Goal: Information Seeking & Learning: Stay updated

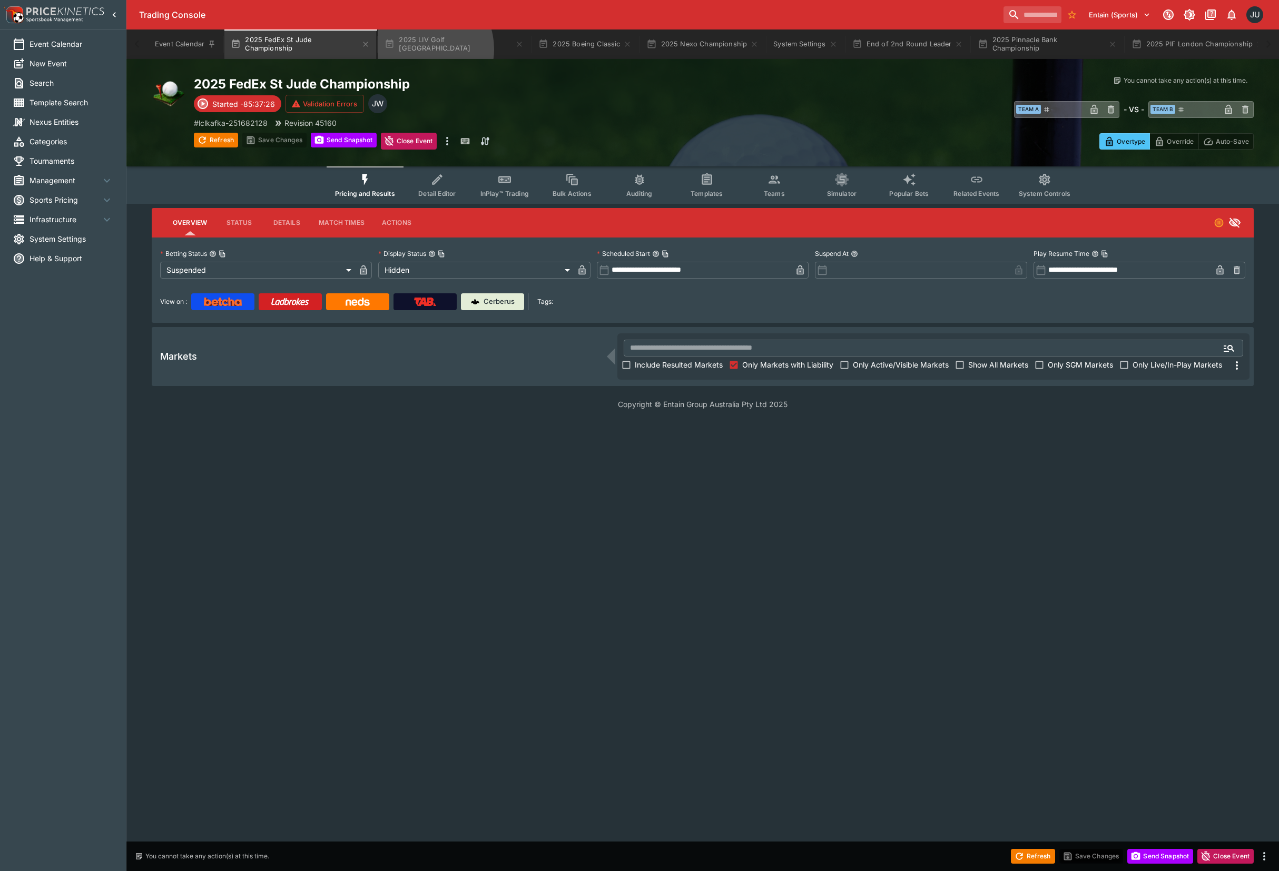
drag, startPoint x: 422, startPoint y: 49, endPoint x: 440, endPoint y: 60, distance: 21.5
click at [422, 48] on button "2025 LIV Golf Chicago" at bounding box center [454, 43] width 152 height 29
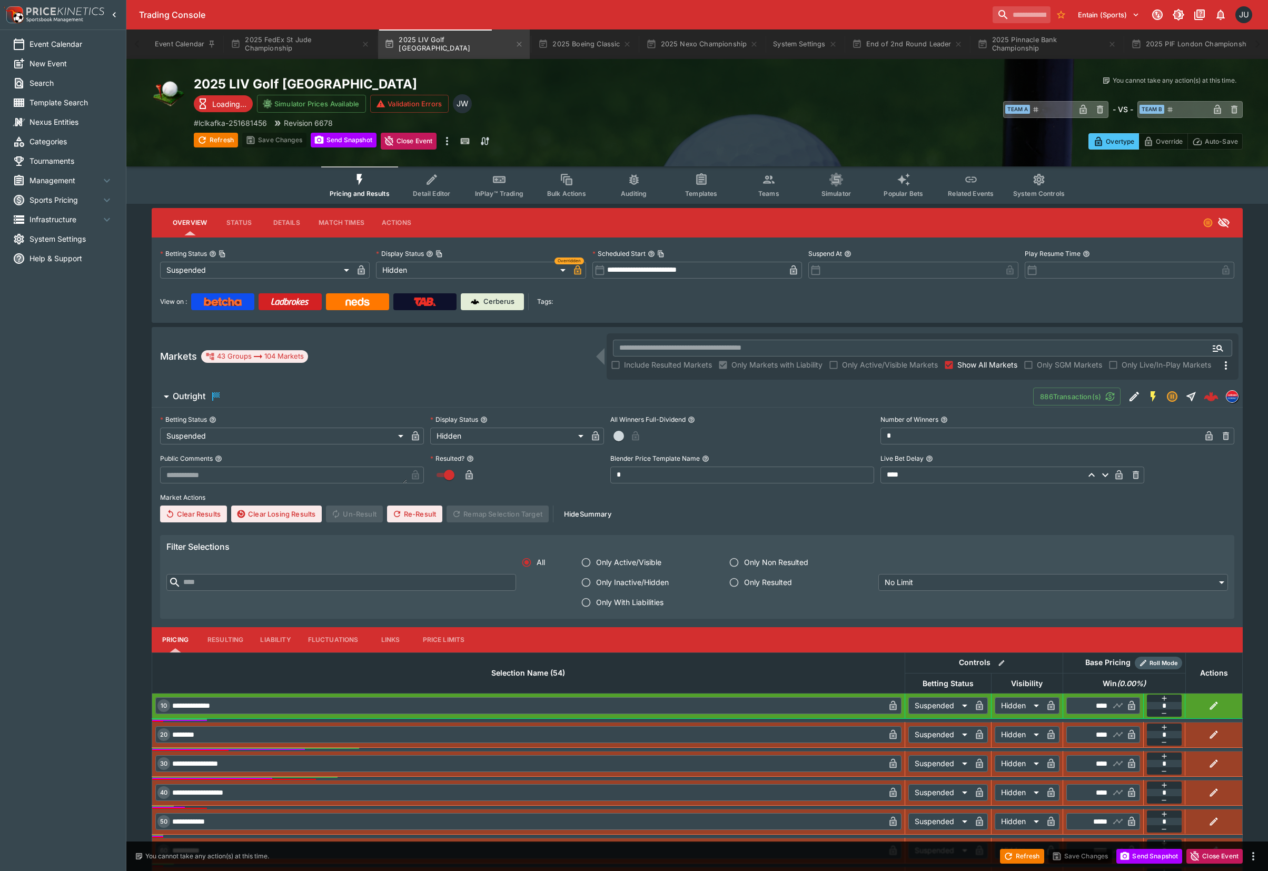
drag, startPoint x: 370, startPoint y: 181, endPoint x: 734, endPoint y: 294, distance: 380.9
click at [371, 181] on button "Pricing and Results" at bounding box center [359, 184] width 77 height 37
click at [961, 364] on span "Show All Markets" at bounding box center [987, 364] width 60 height 11
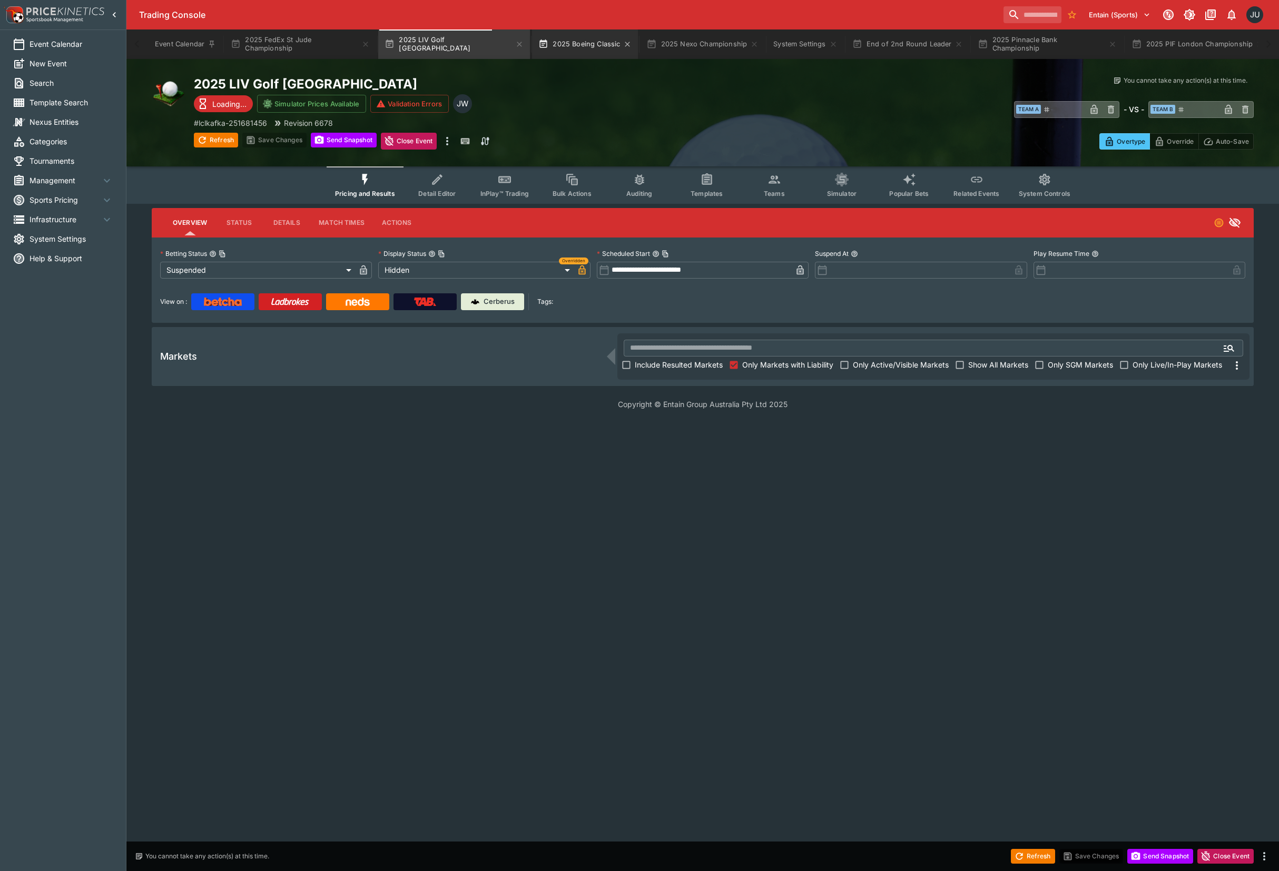
click at [557, 47] on button "2025 Boeing Classic" at bounding box center [585, 43] width 106 height 29
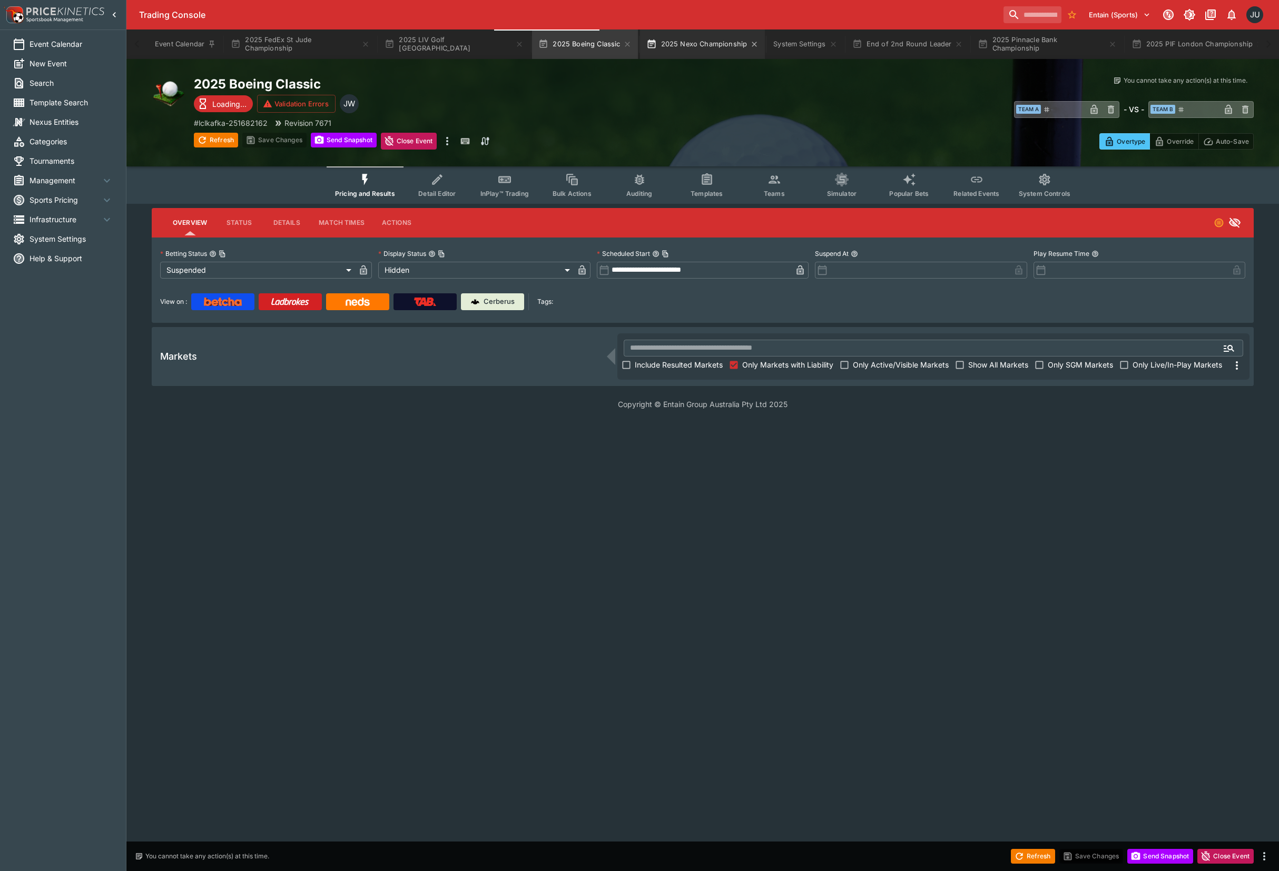
drag, startPoint x: 647, startPoint y: 41, endPoint x: 681, endPoint y: 72, distance: 46.6
click at [648, 41] on button "2025 Nexo Championship" at bounding box center [702, 43] width 125 height 29
click at [846, 48] on button "End of 2nd Round Leader" at bounding box center [908, 43] width 124 height 29
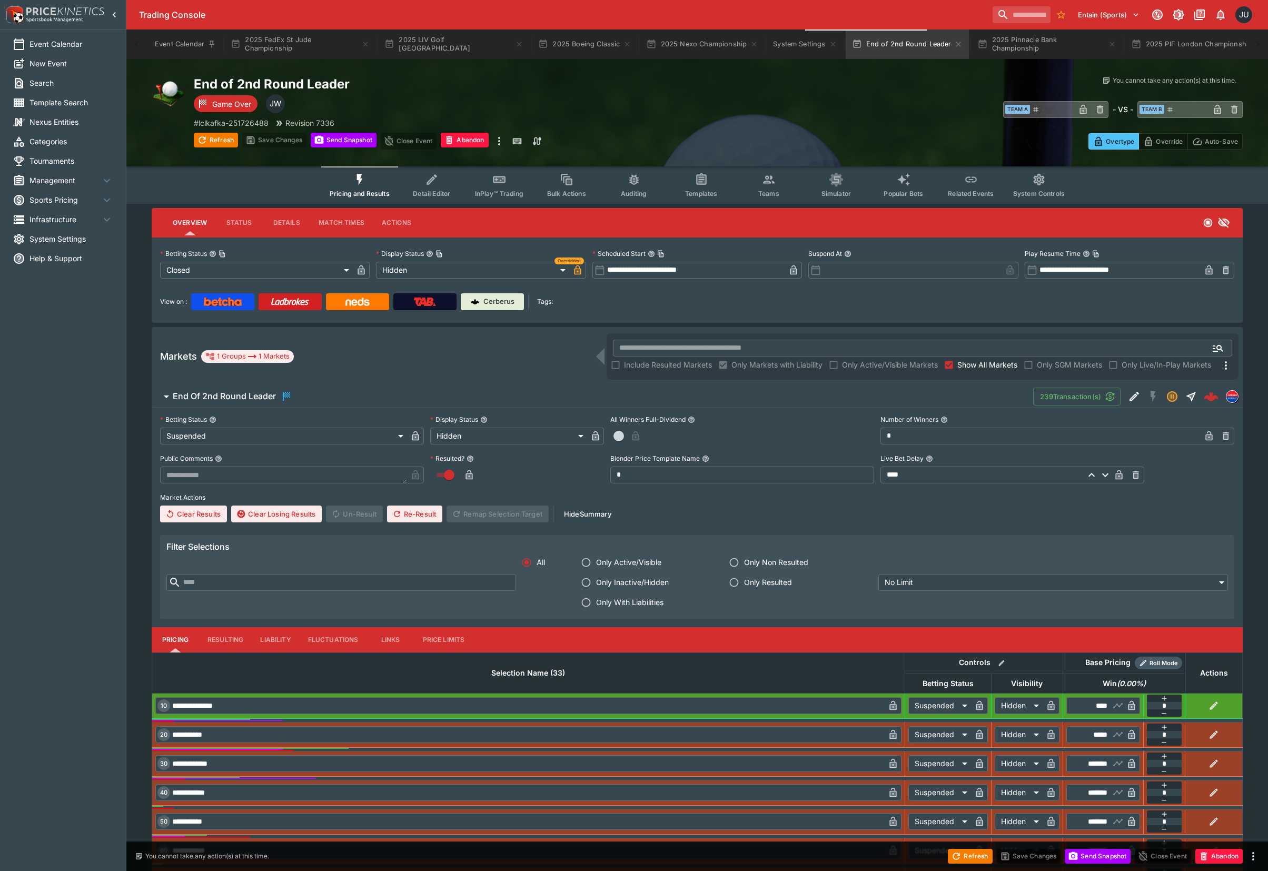
drag, startPoint x: 357, startPoint y: 192, endPoint x: 363, endPoint y: 192, distance: 6.8
click at [357, 192] on span "Pricing and Results" at bounding box center [360, 194] width 60 height 8
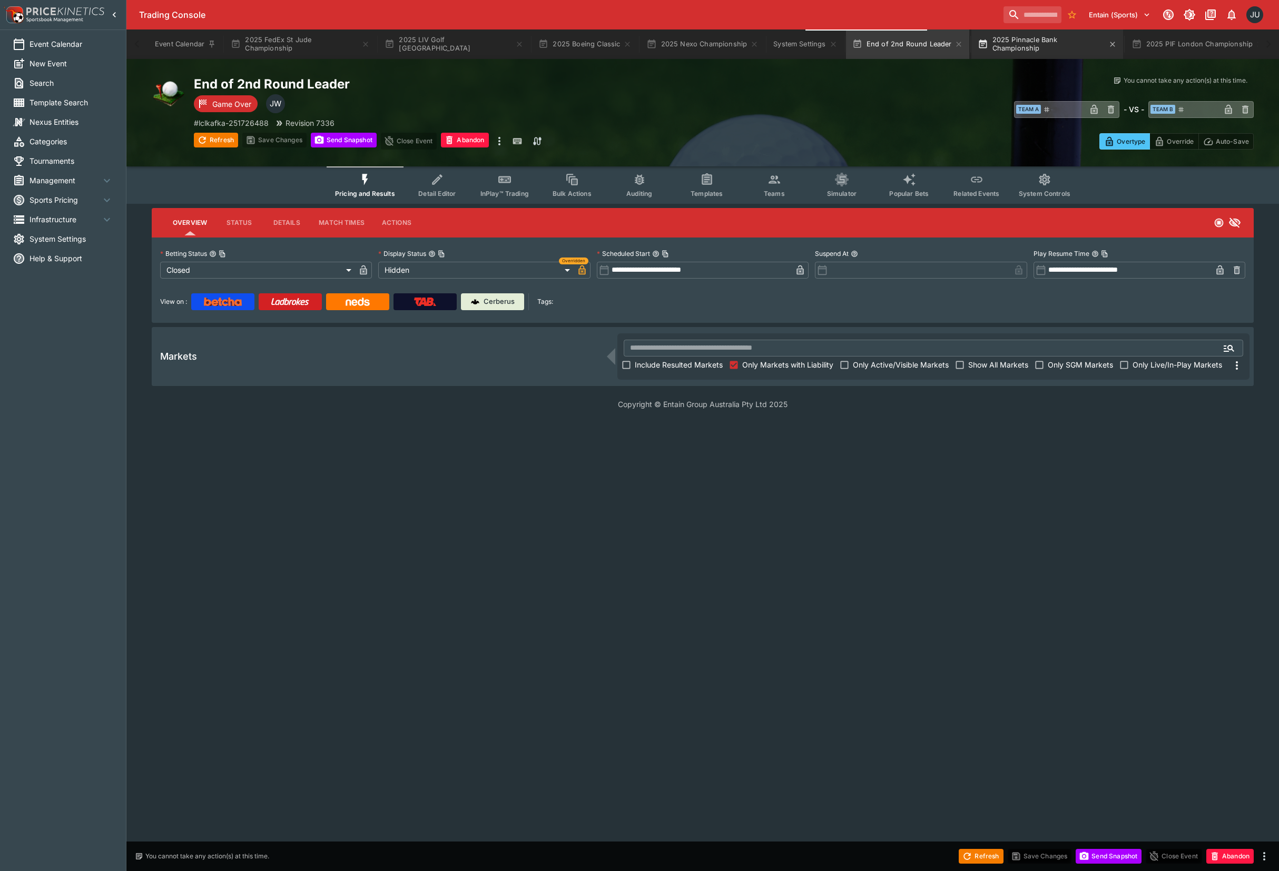
click at [1001, 31] on button "2025 Pinnacle Bank Championship" at bounding box center [1047, 43] width 152 height 29
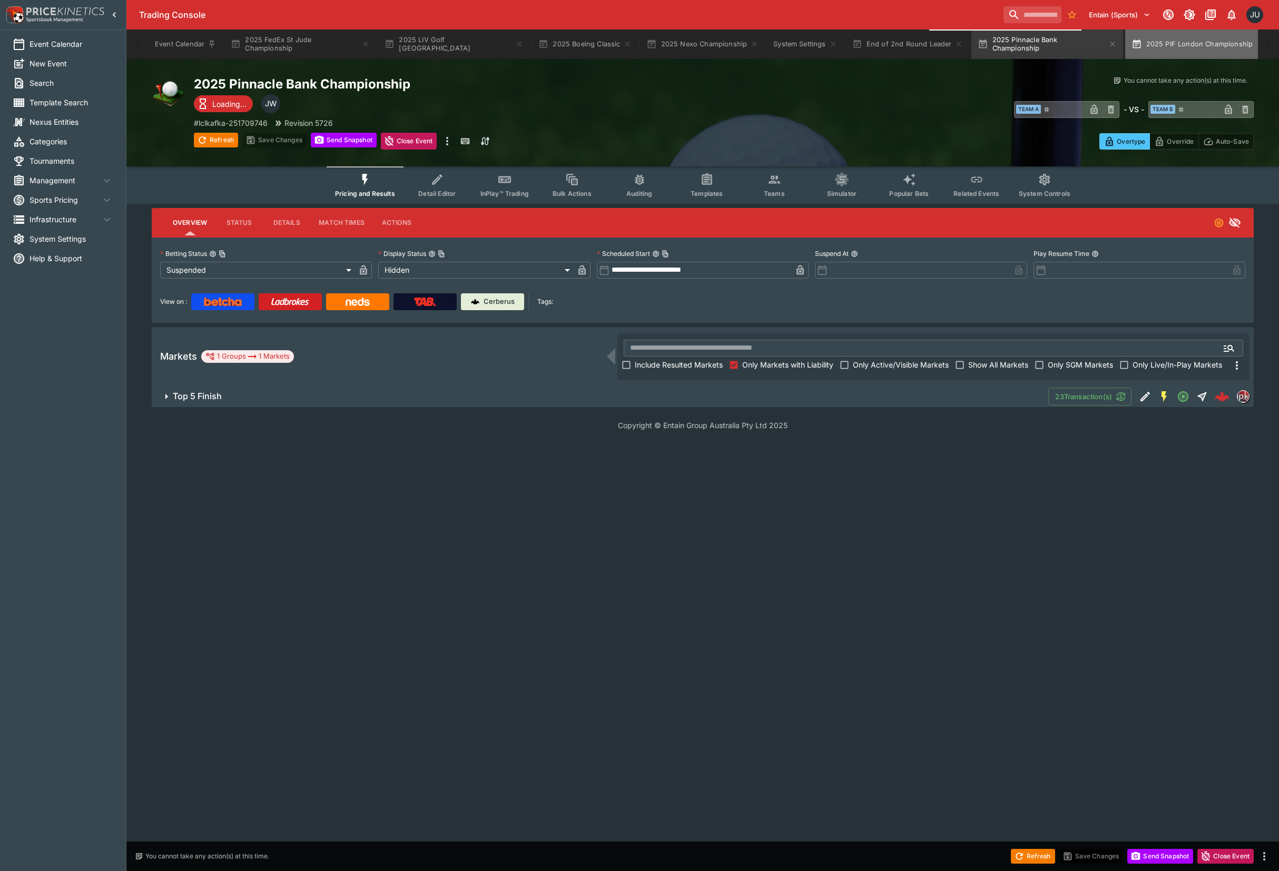
click at [1136, 46] on button "2025 PIF London Championship" at bounding box center [1197, 43] width 145 height 29
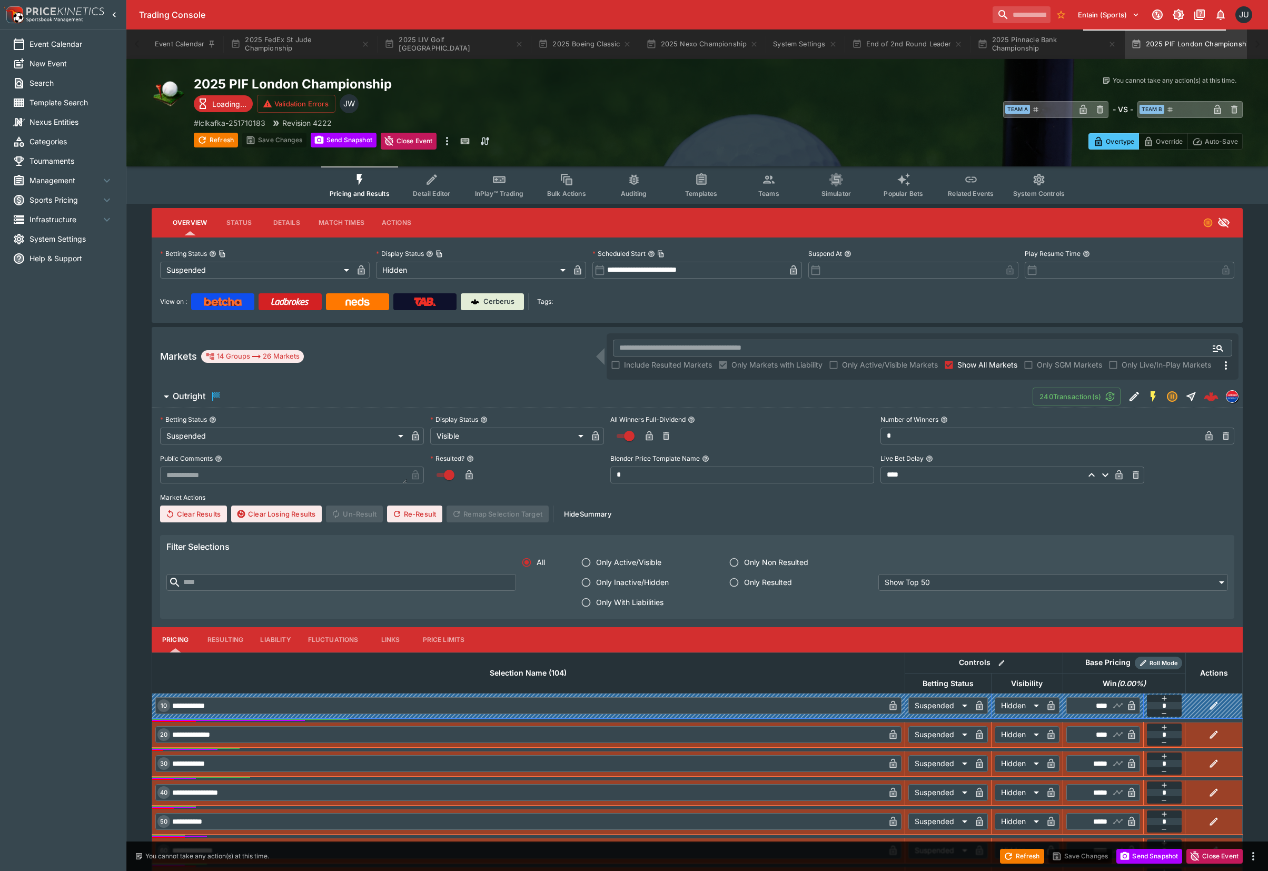
drag, startPoint x: 352, startPoint y: 186, endPoint x: 601, endPoint y: 242, distance: 255.3
click at [353, 186] on button "Pricing and Results" at bounding box center [359, 184] width 77 height 37
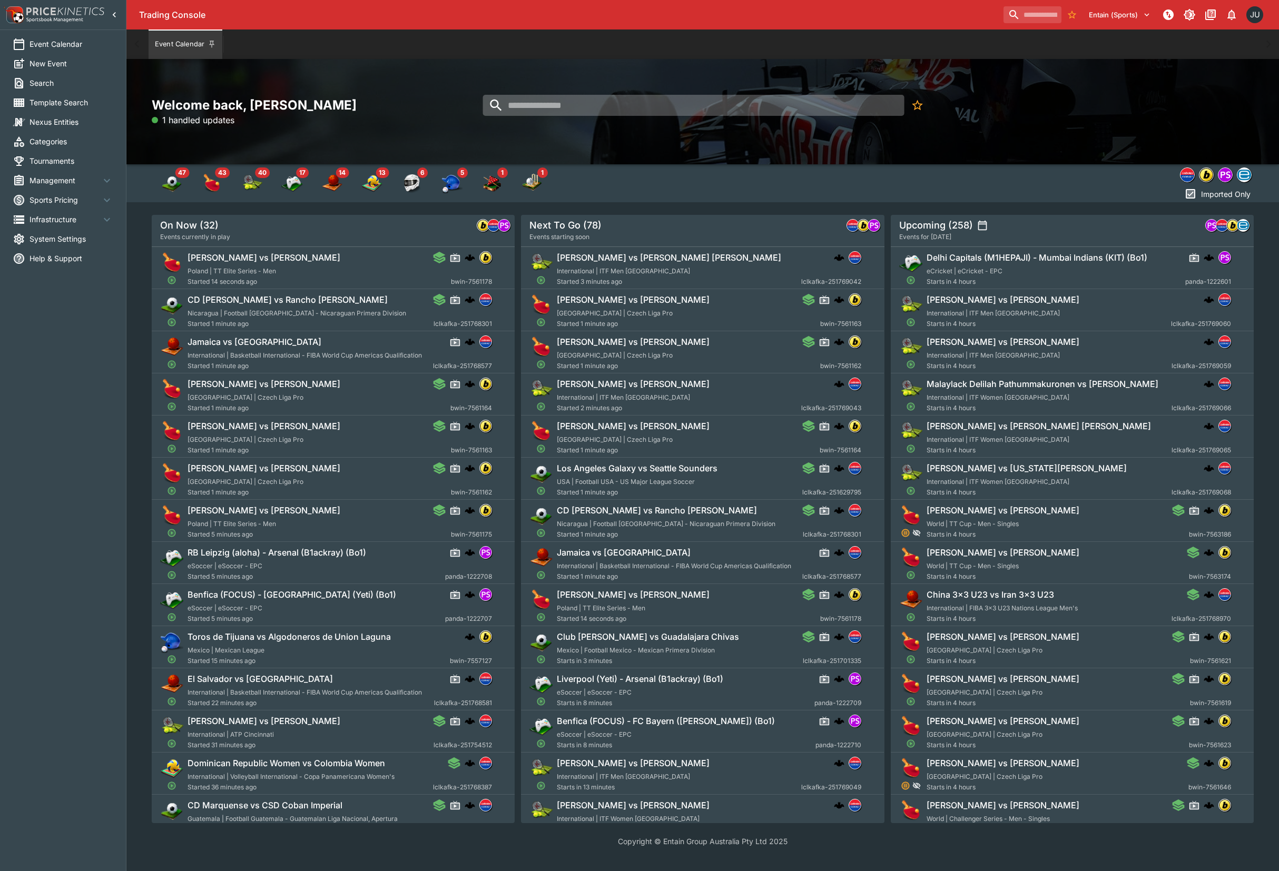
drag, startPoint x: 678, startPoint y: 113, endPoint x: 673, endPoint y: 111, distance: 5.7
click at [677, 112] on input "search" at bounding box center [692, 105] width 421 height 21
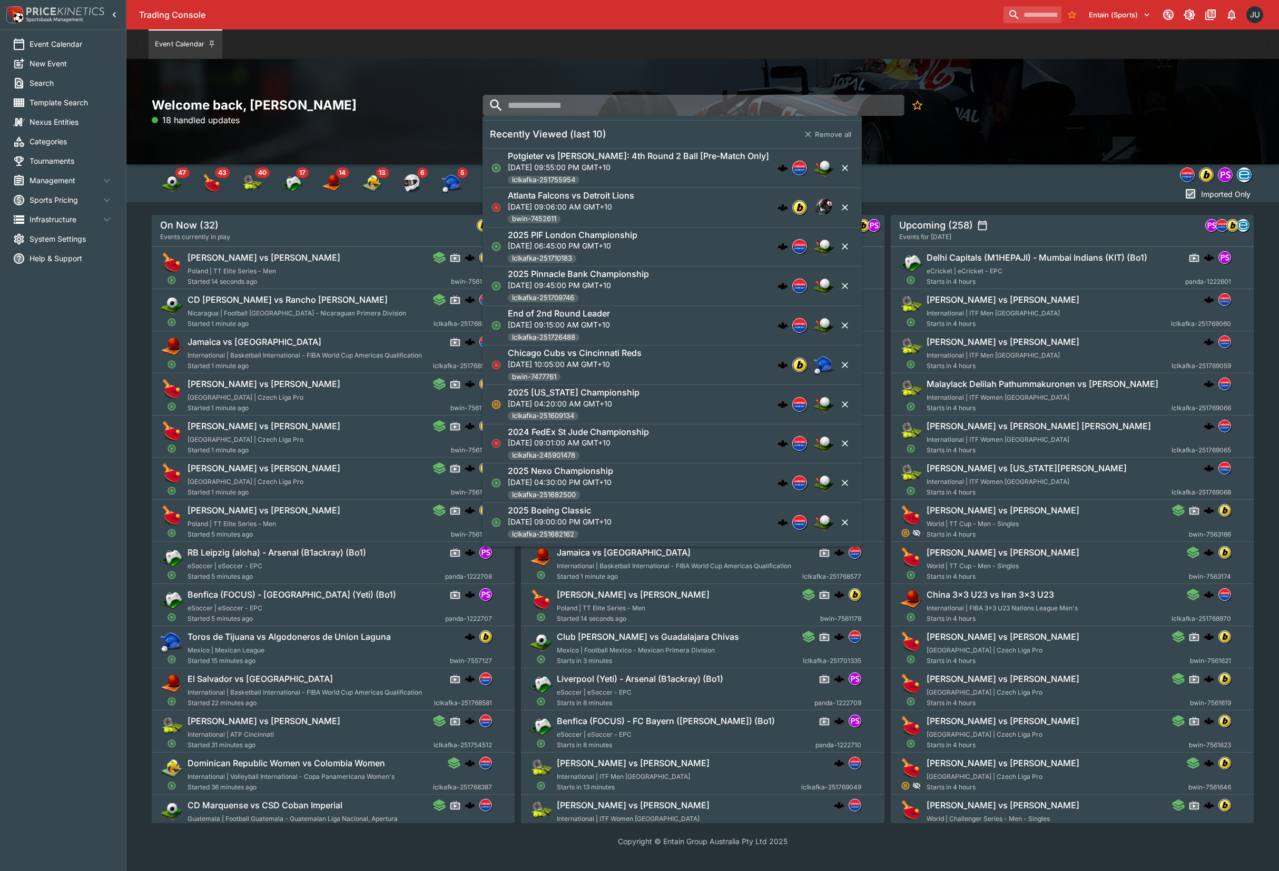
paste input "**********"
click at [723, 112] on input "**********" at bounding box center [683, 105] width 403 height 21
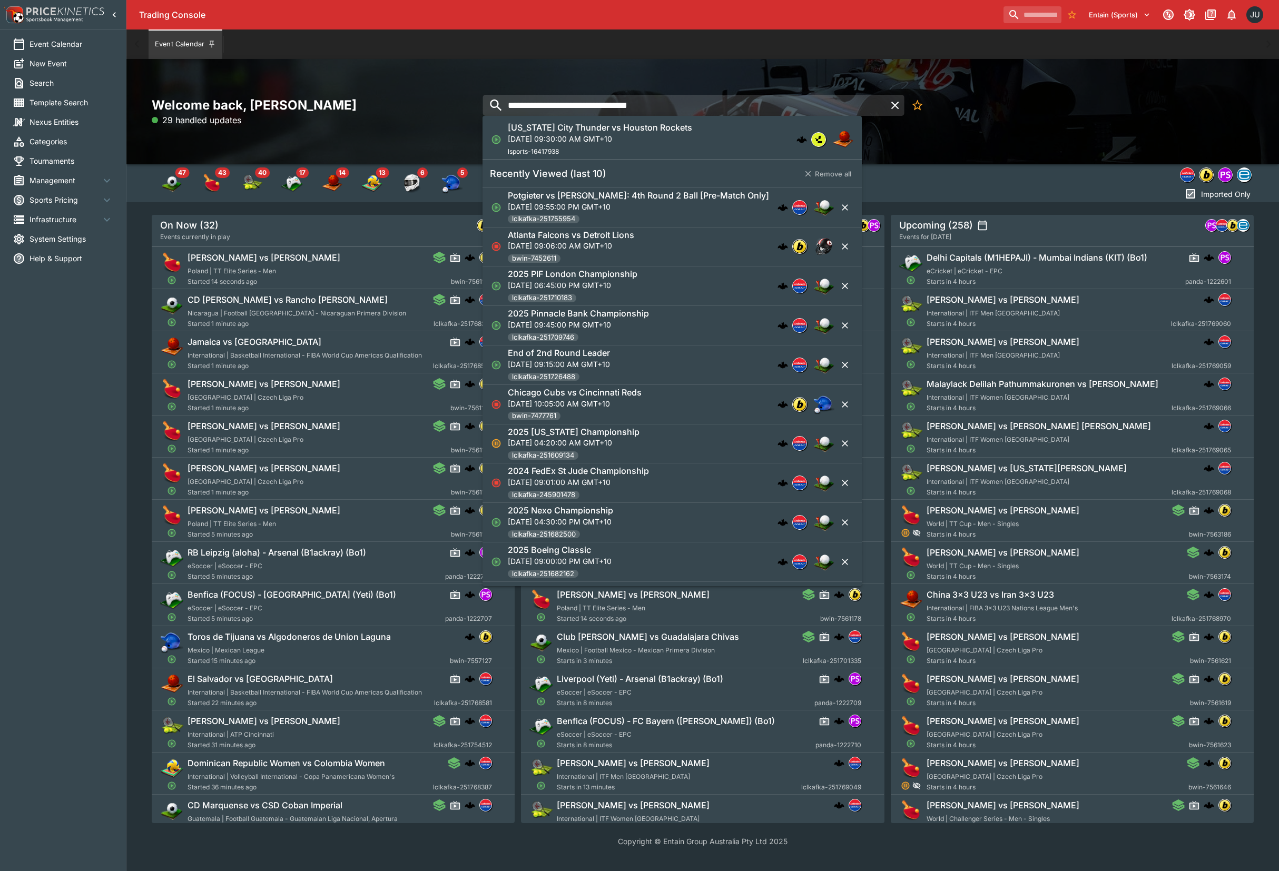
type input "**********"
click at [638, 141] on p "[DATE] 09:30:00 AM GMT+10" at bounding box center [600, 138] width 184 height 11
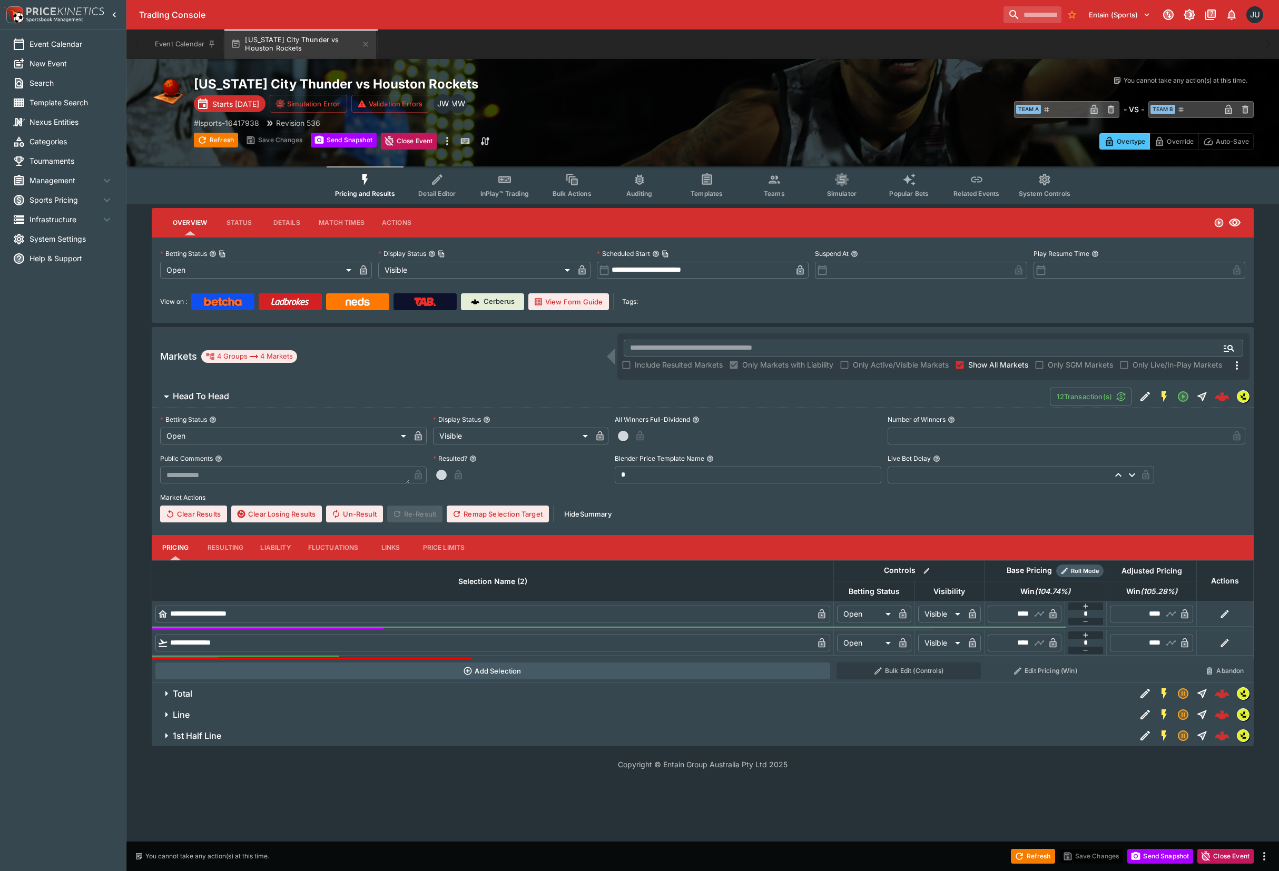
click at [278, 688] on span "Total" at bounding box center [650, 693] width 954 height 11
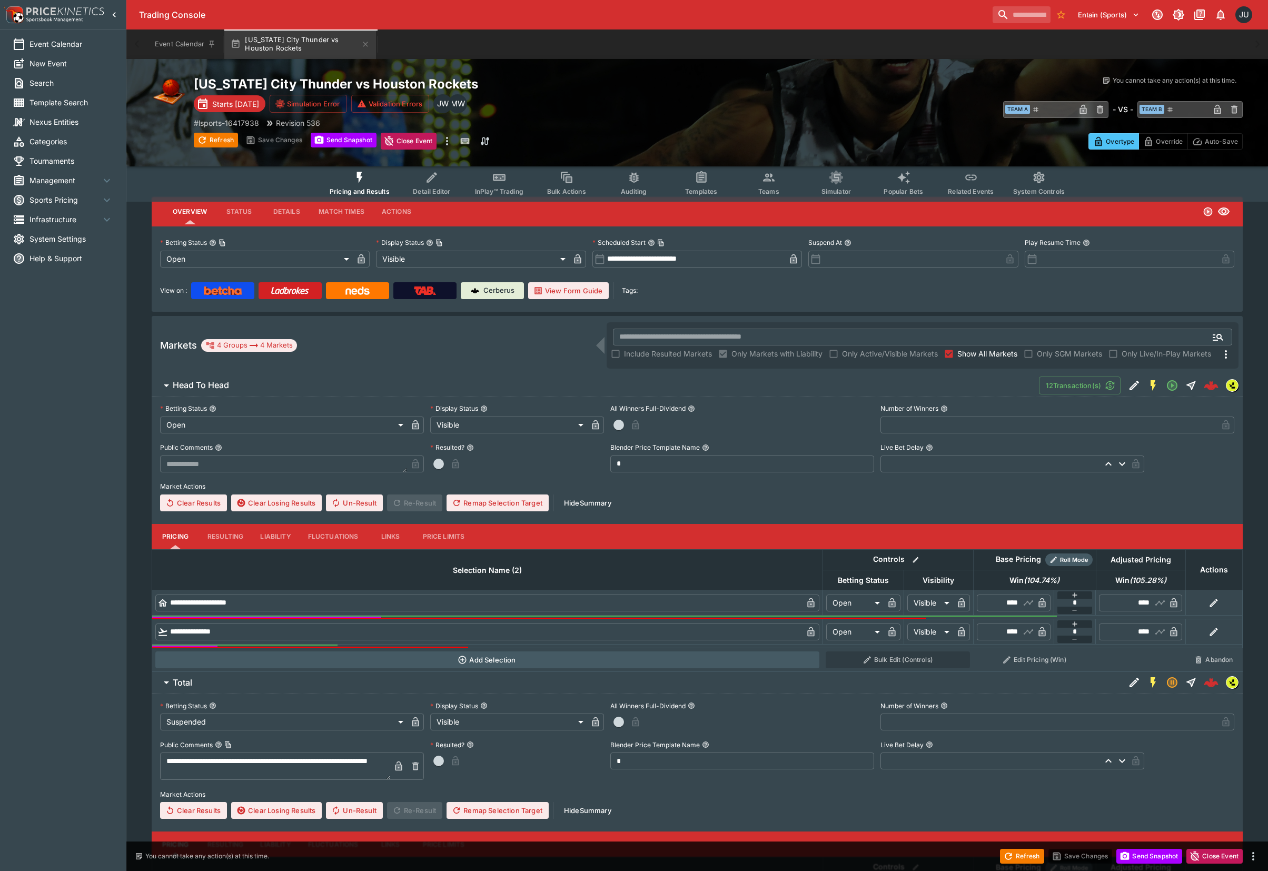
scroll to position [191, 0]
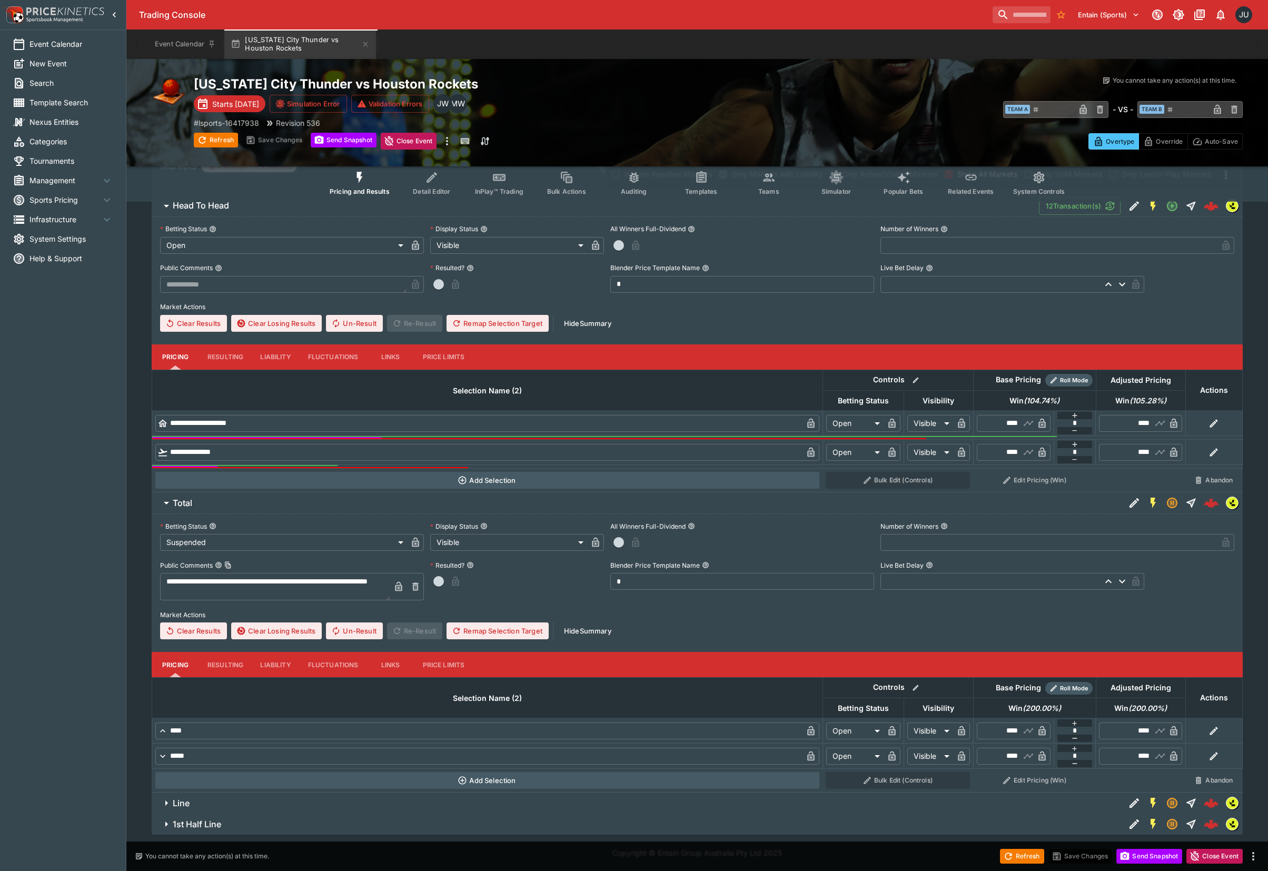
click at [221, 805] on span "Line" at bounding box center [645, 803] width 944 height 11
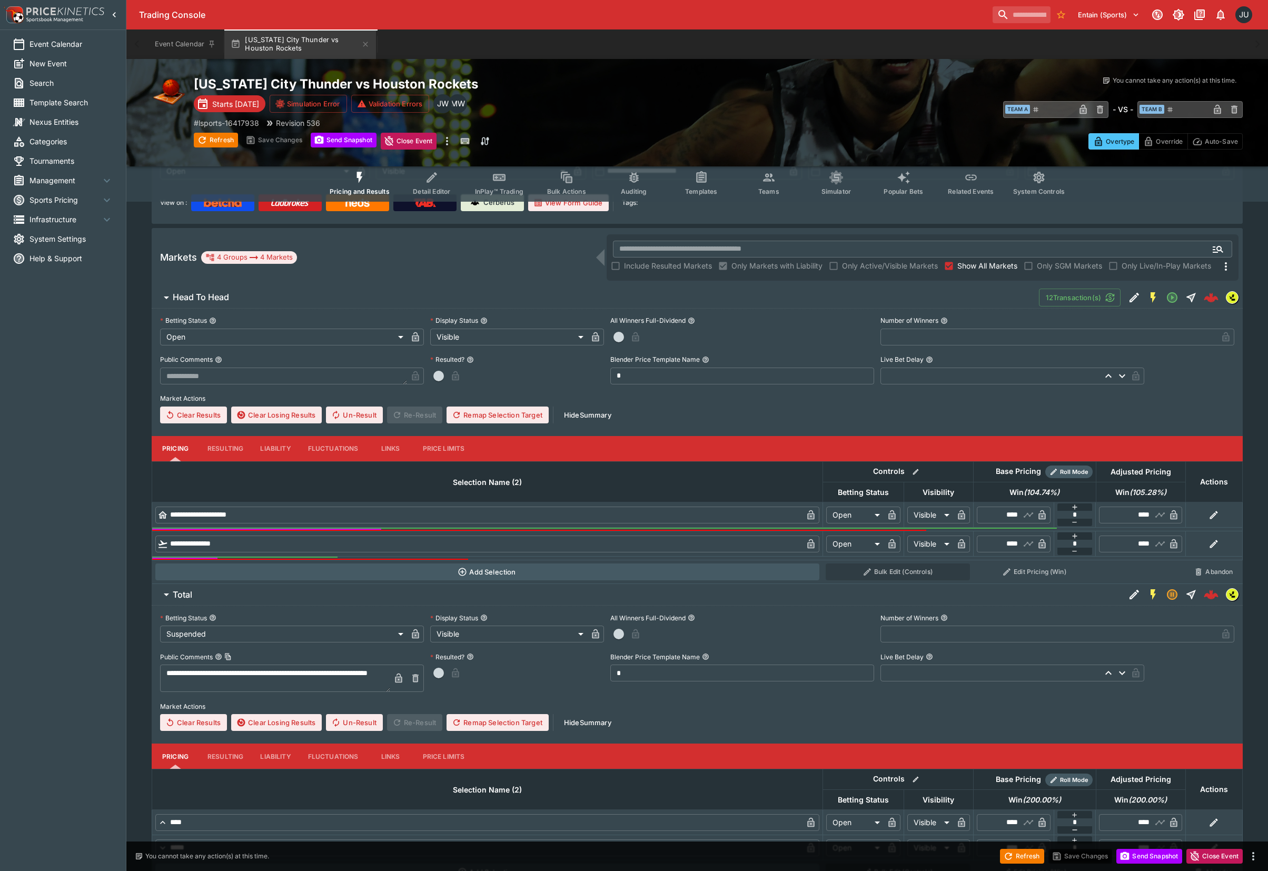
scroll to position [0, 0]
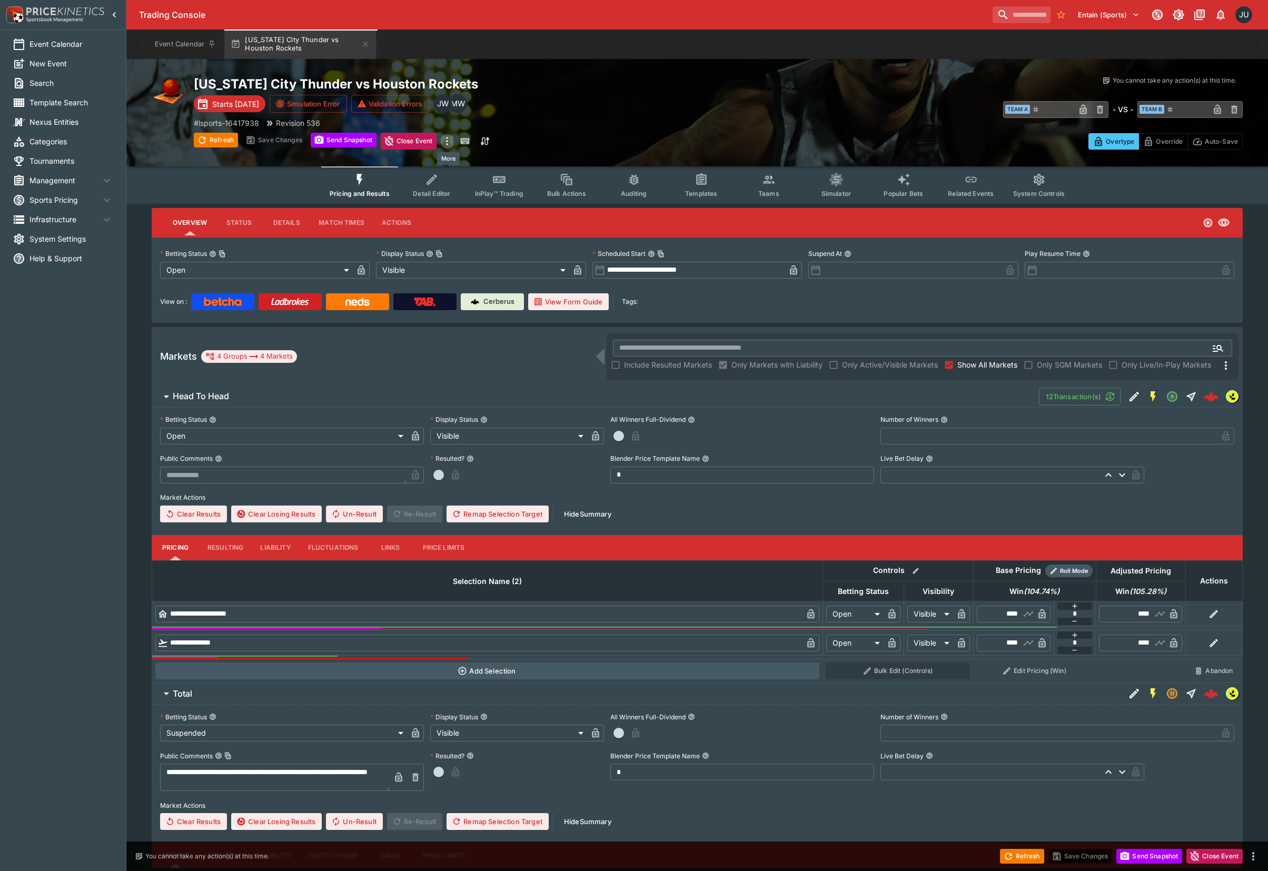
click at [448, 142] on icon "more" at bounding box center [447, 141] width 13 height 13
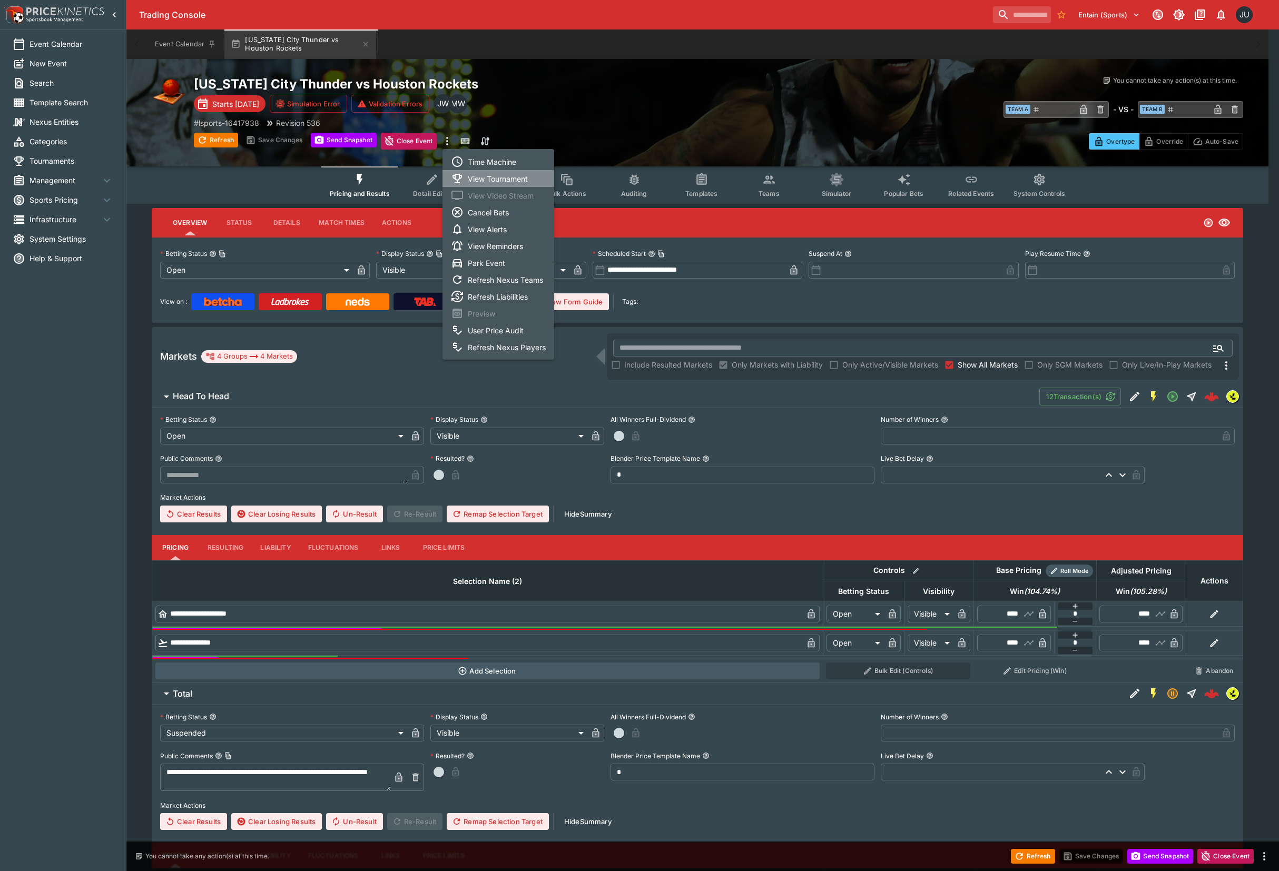
click at [506, 177] on li "View Tournament" at bounding box center [498, 178] width 112 height 17
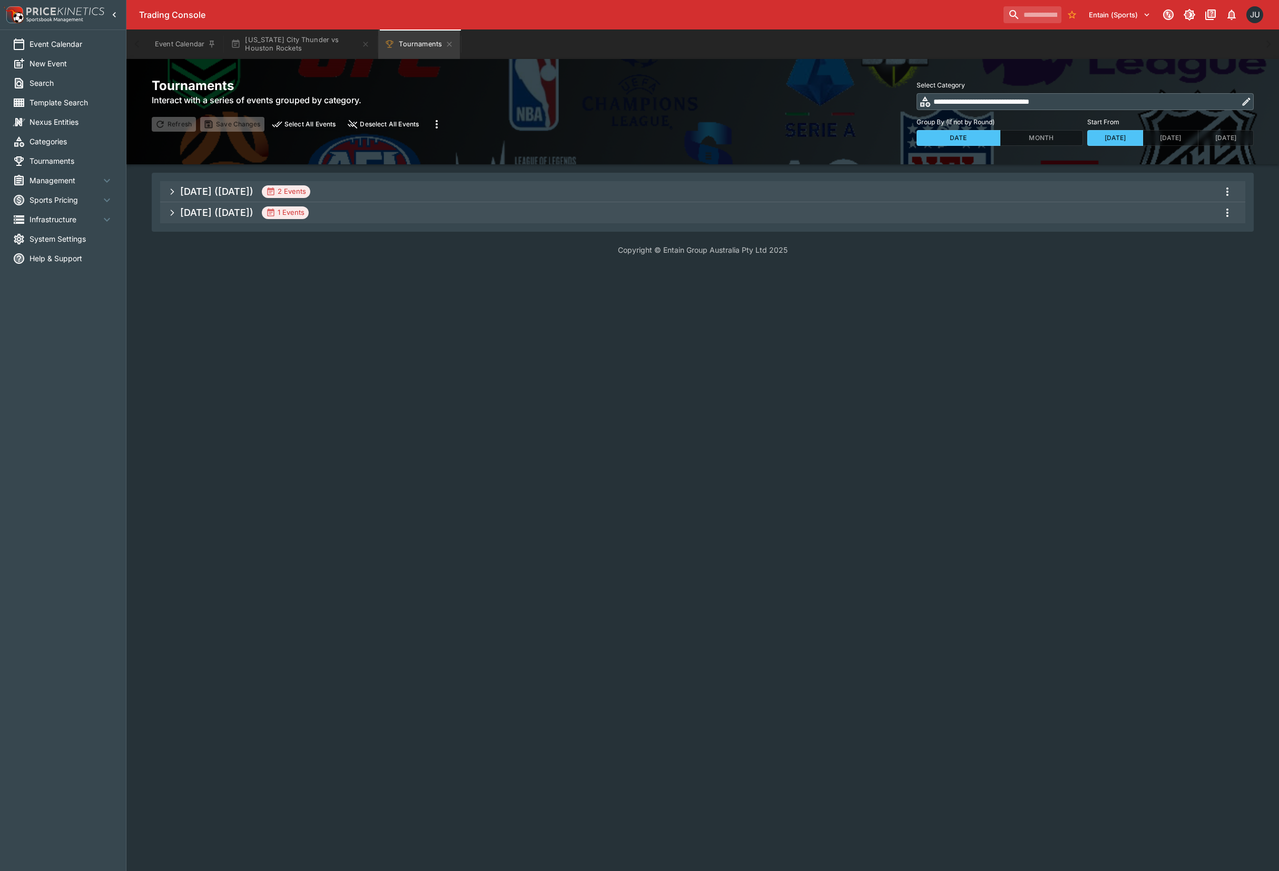
click at [245, 196] on h5 "[DATE] ([DATE])" at bounding box center [216, 191] width 73 height 12
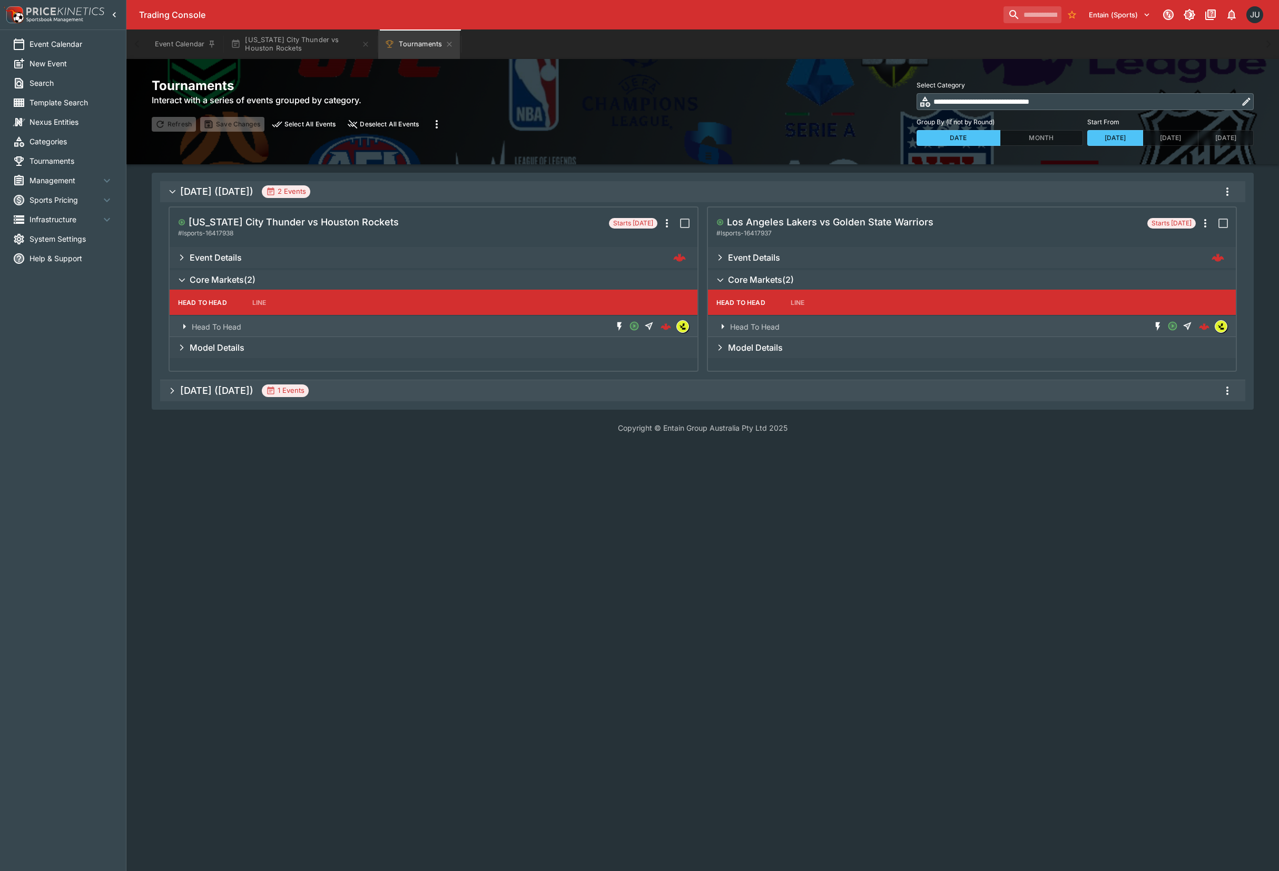
click at [772, 230] on span "# lsports-16417937" at bounding box center [743, 233] width 55 height 11
click at [772, 229] on span "# lsports-16417937" at bounding box center [743, 233] width 55 height 11
click at [774, 217] on h5 "Los Angeles Lakers vs Golden State Warriors" at bounding box center [830, 222] width 206 height 12
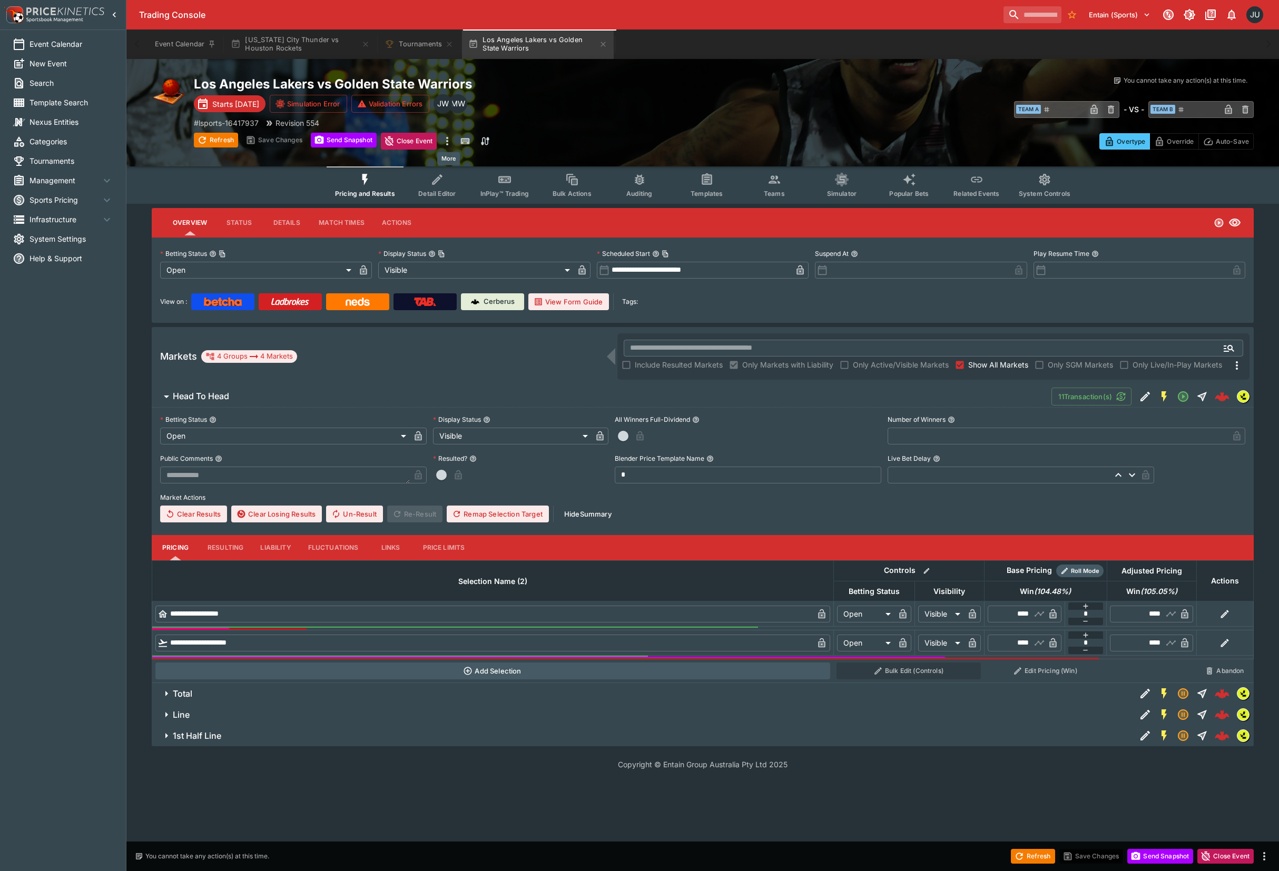
click at [447, 142] on icon "more" at bounding box center [447, 141] width 13 height 13
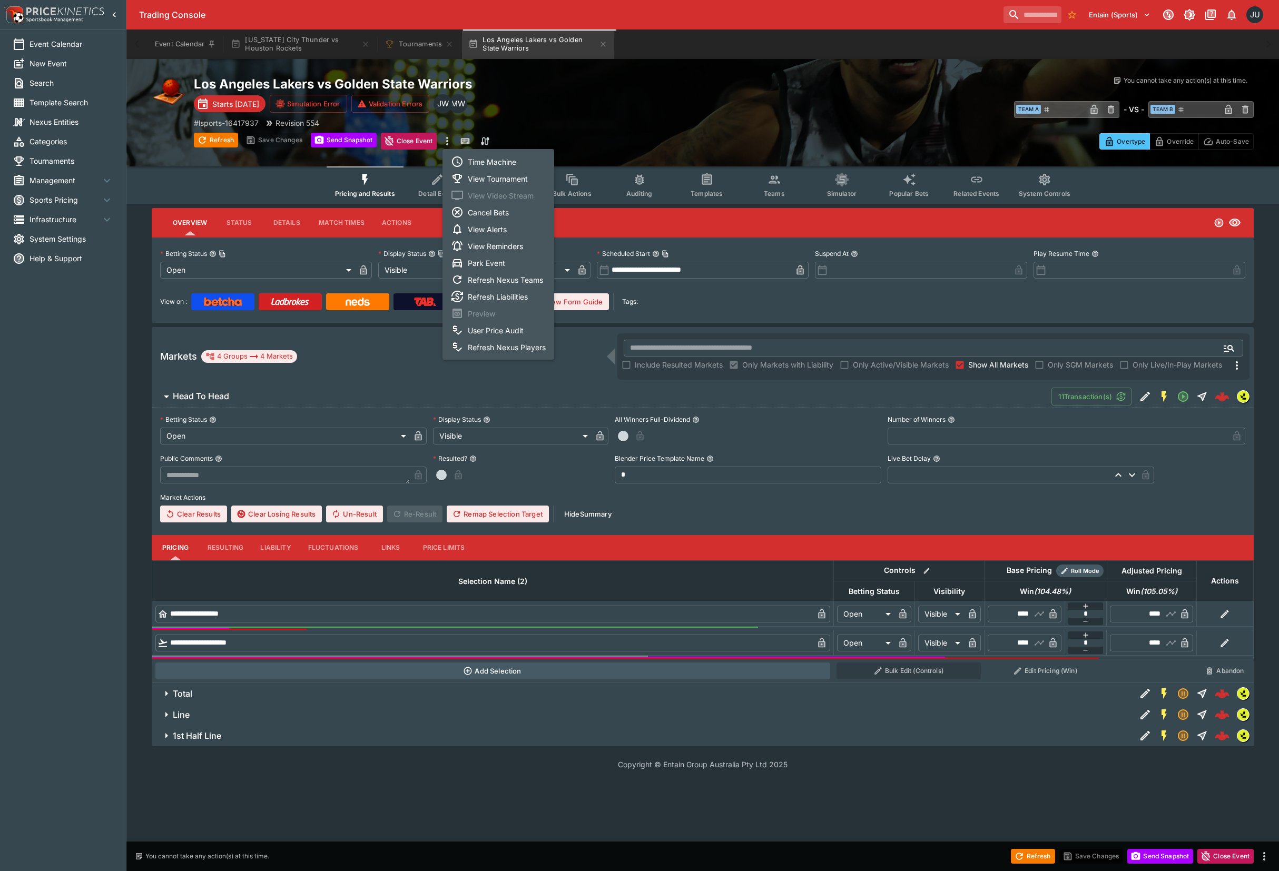
click at [508, 184] on li "View Tournament" at bounding box center [498, 178] width 112 height 17
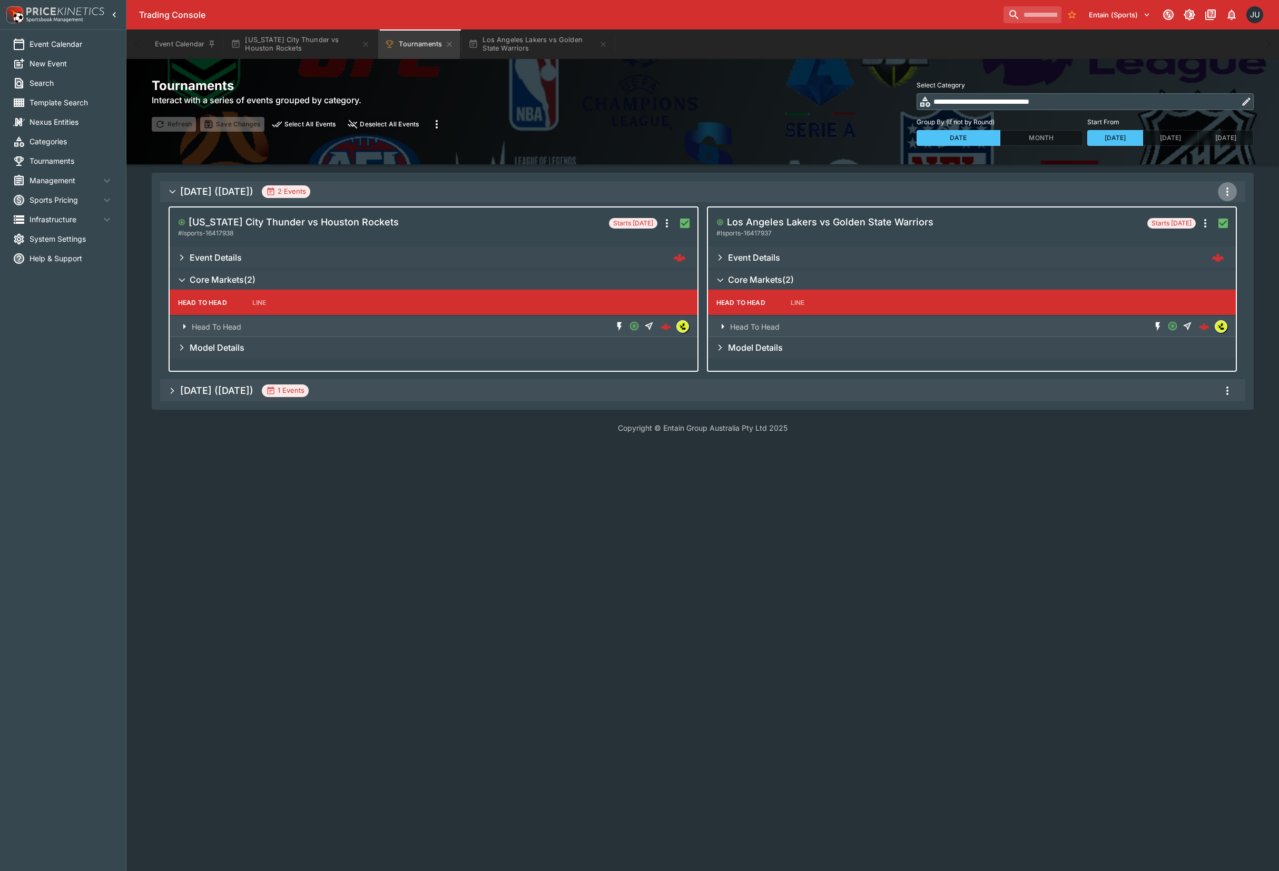
click at [1229, 192] on icon "more" at bounding box center [1227, 191] width 13 height 13
click at [1195, 249] on li "Snapshot selected events" at bounding box center [1208, 247] width 123 height 17
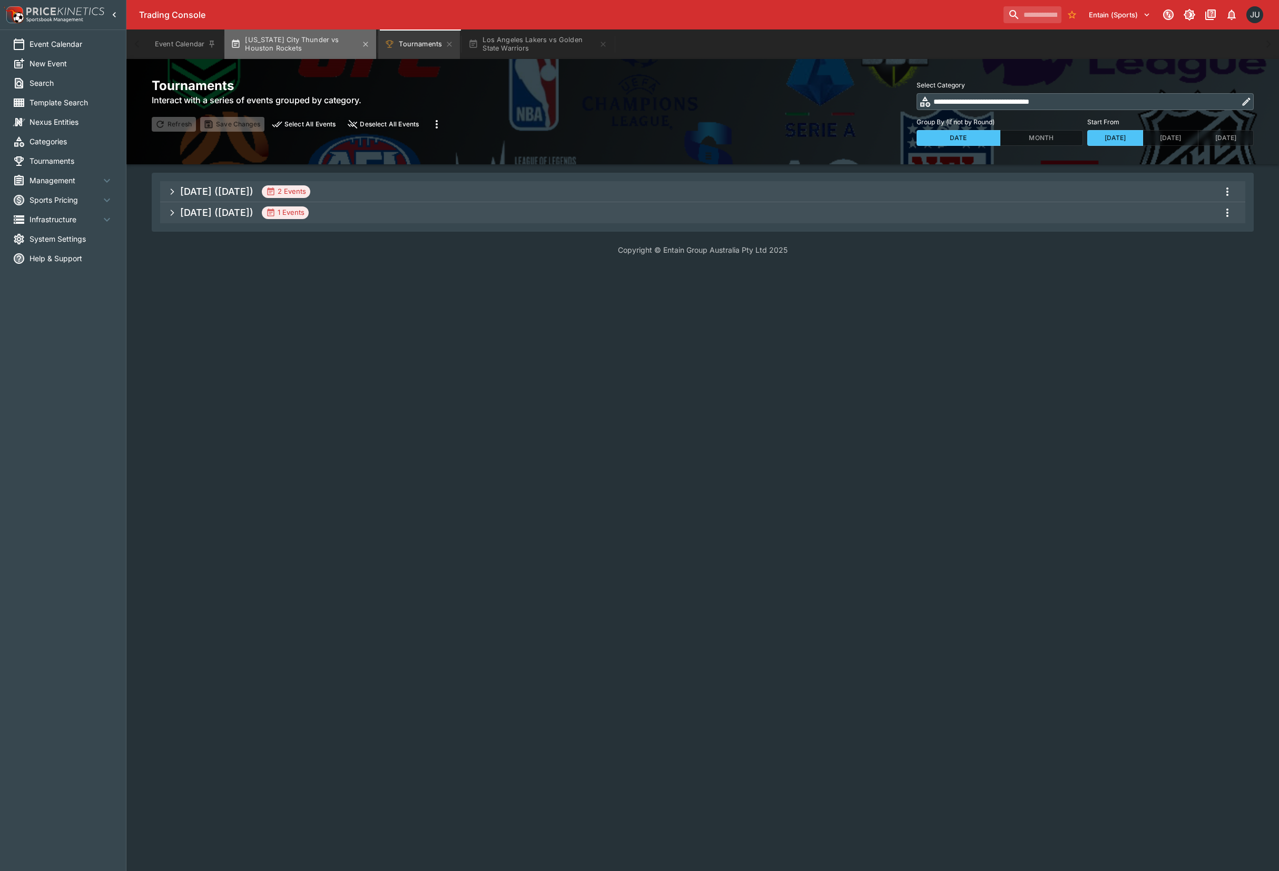
click at [303, 45] on button "[US_STATE] City Thunder vs Houston Rockets" at bounding box center [300, 43] width 152 height 29
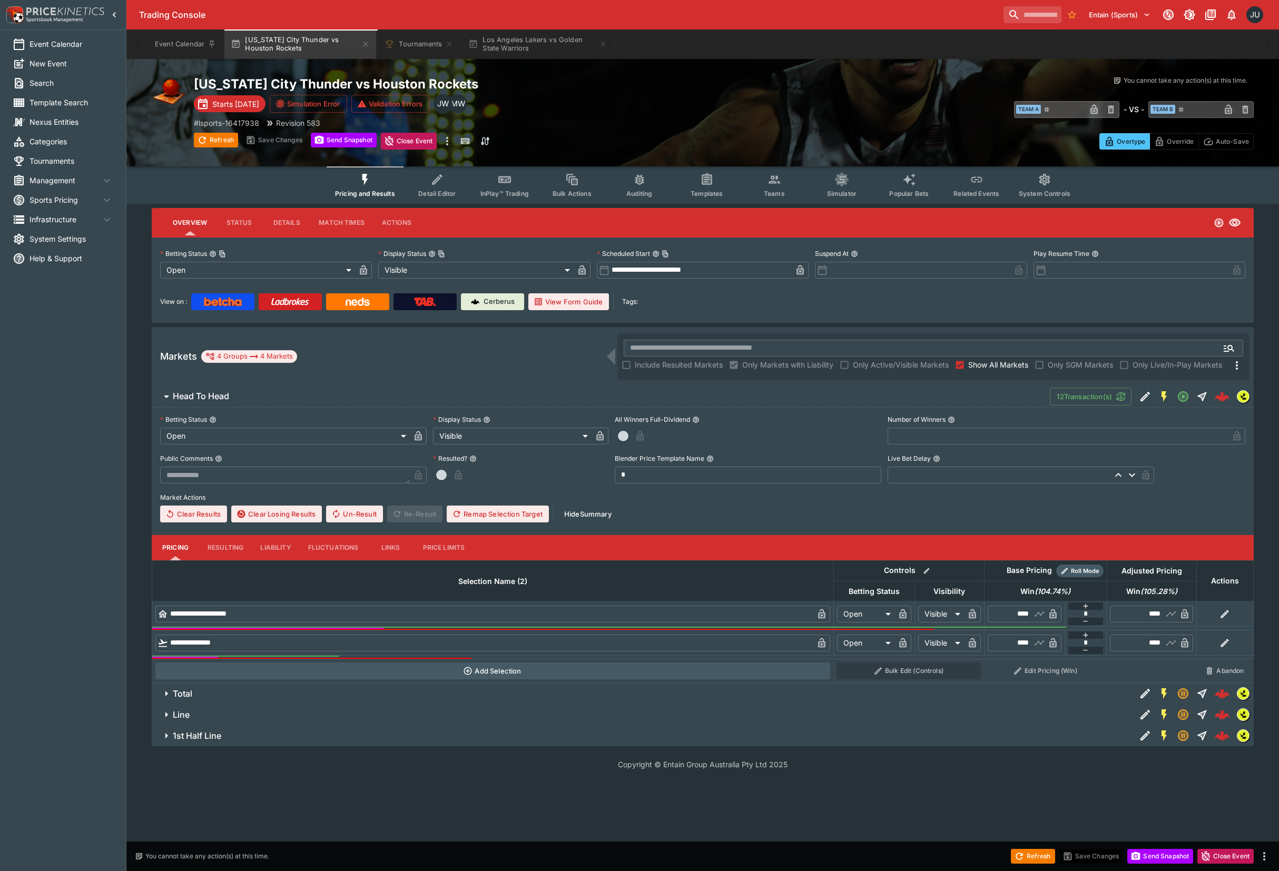
click at [225, 696] on span "Total" at bounding box center [650, 693] width 954 height 11
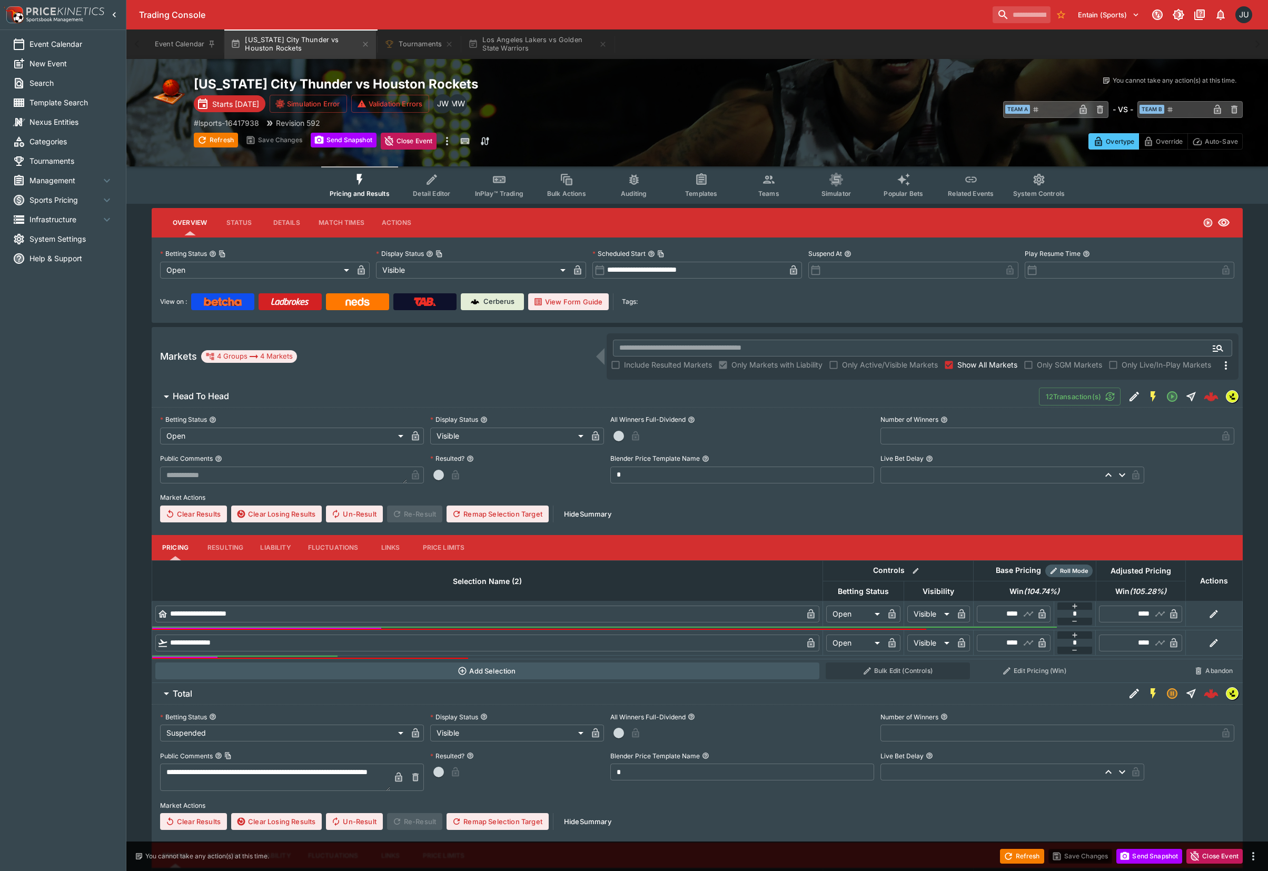
scroll to position [191, 0]
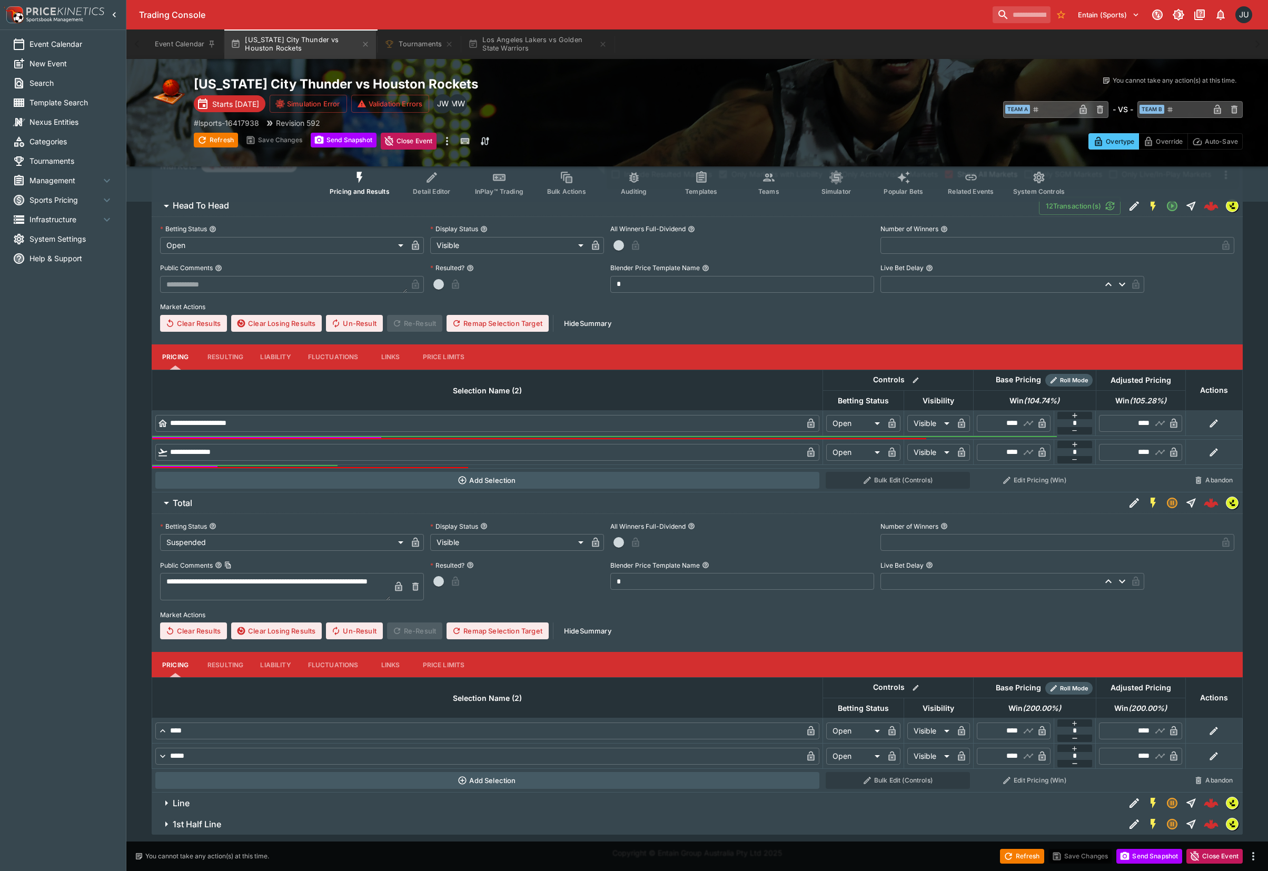
click at [221, 822] on h6 "1st Half Line" at bounding box center [197, 824] width 48 height 11
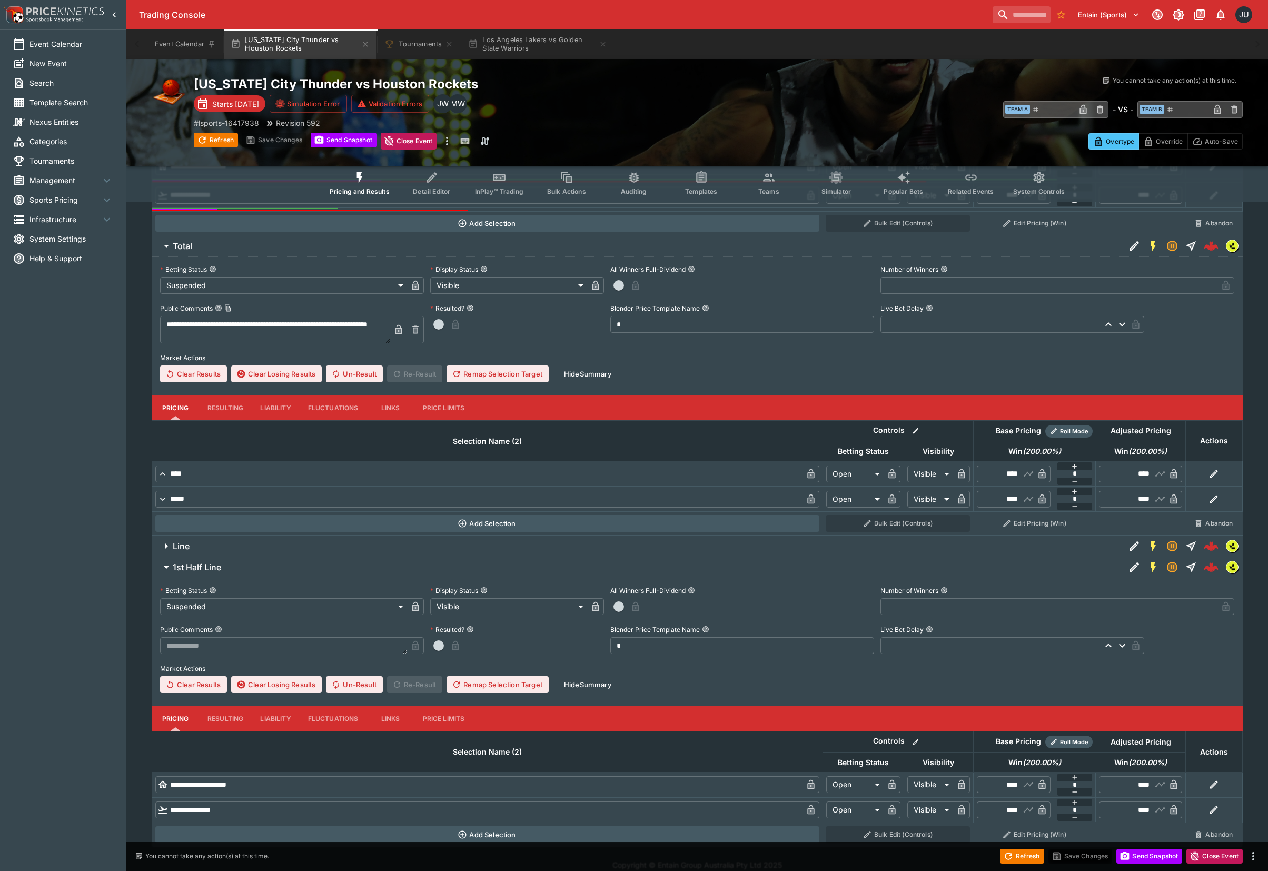
scroll to position [460, 0]
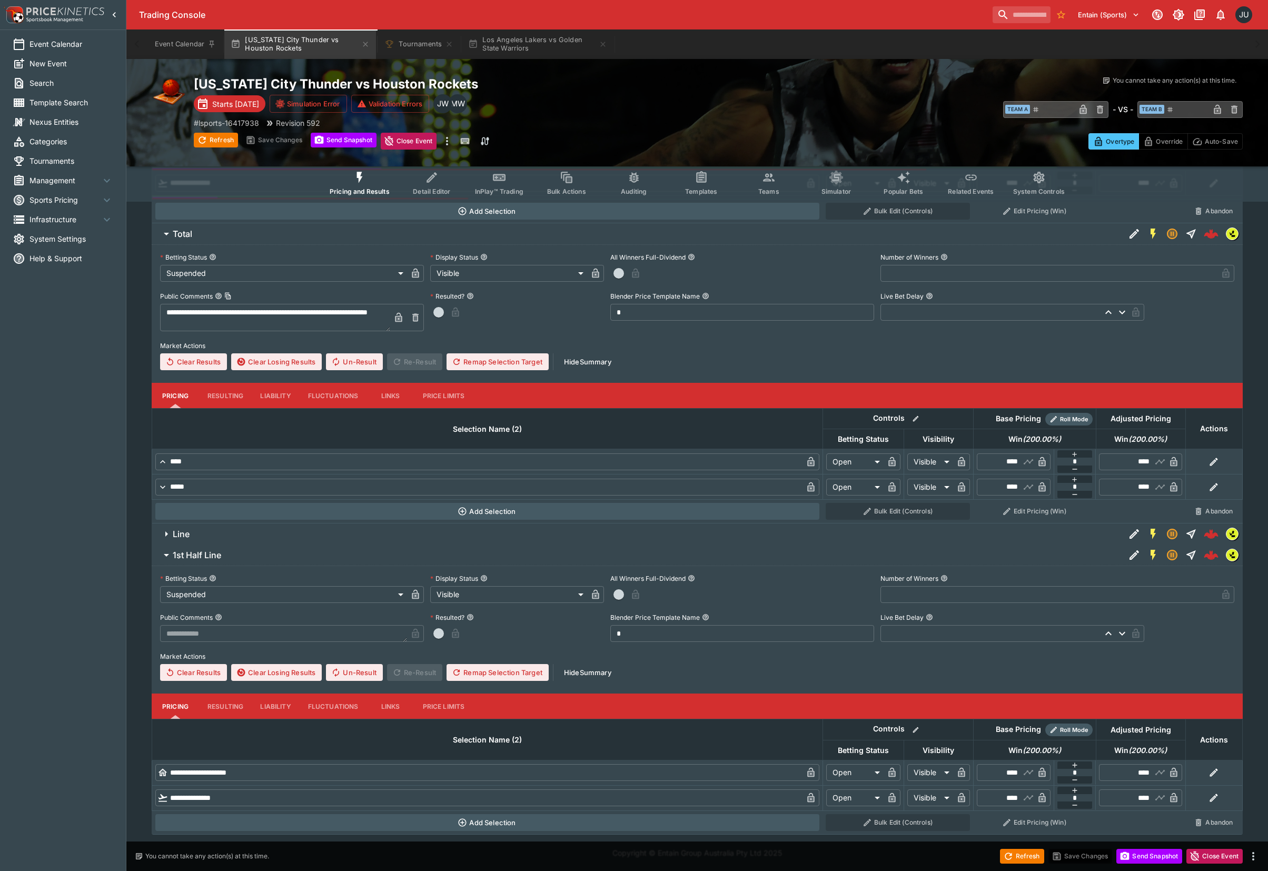
drag, startPoint x: 270, startPoint y: 530, endPoint x: 295, endPoint y: 539, distance: 27.5
click at [273, 529] on span "Line" at bounding box center [645, 534] width 944 height 11
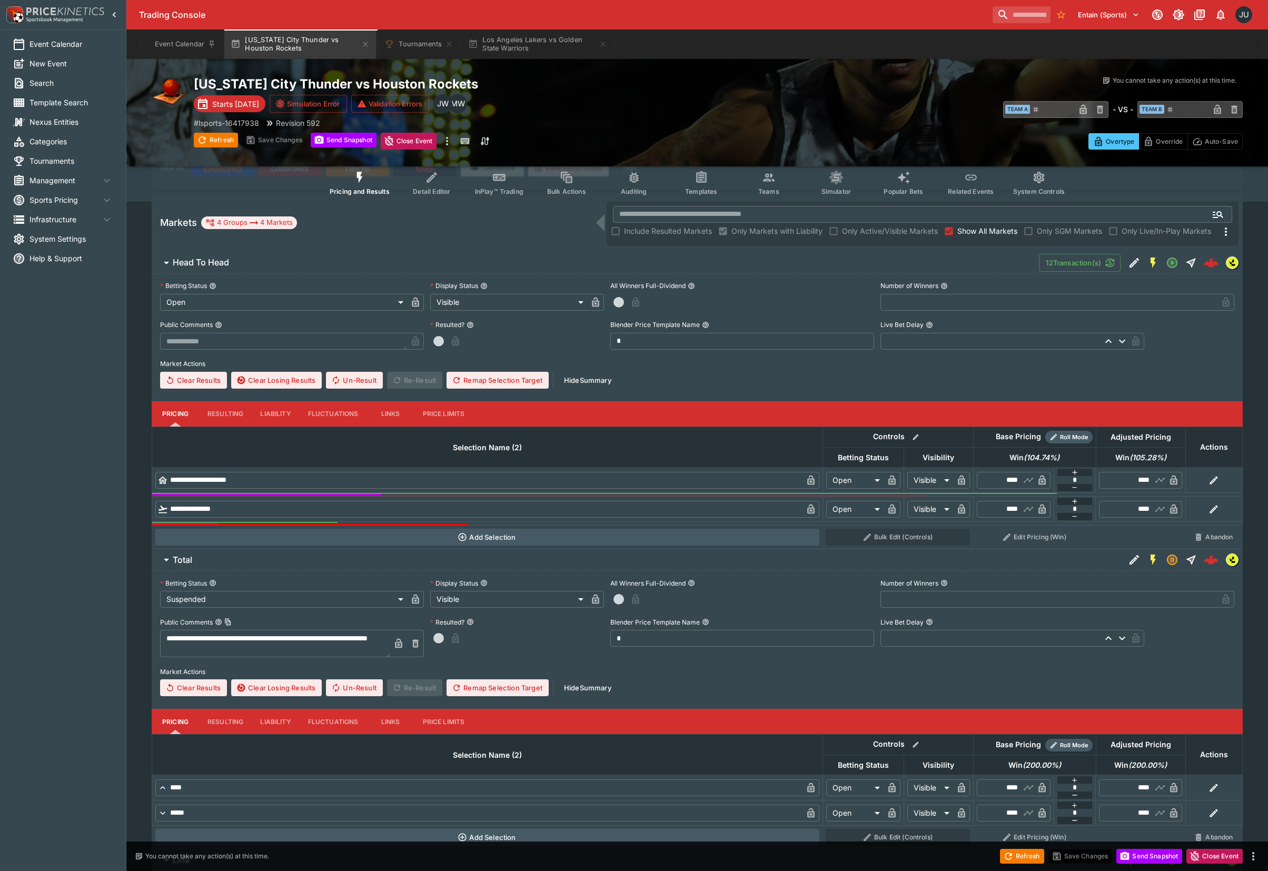
scroll to position [0, 0]
